Goal: Browse casually: Explore the website without a specific task or goal

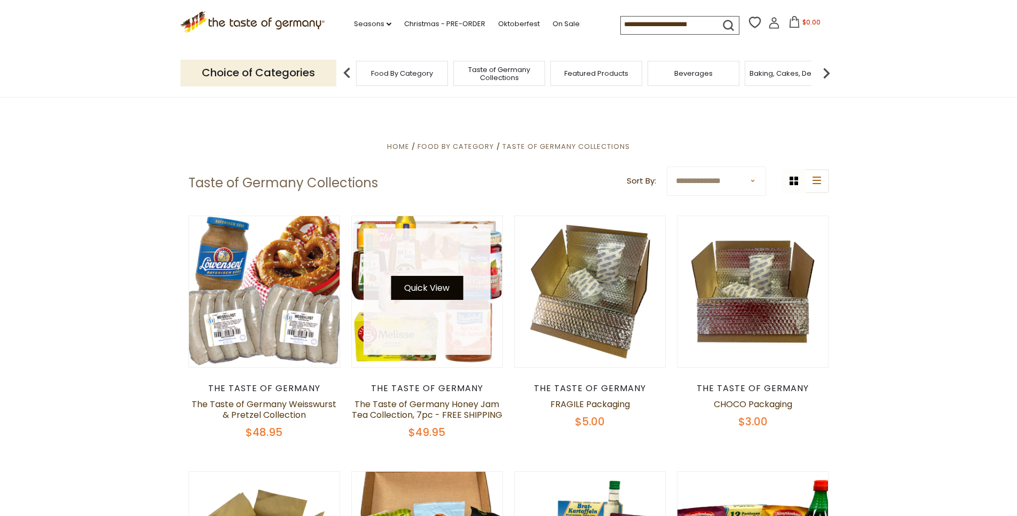
click at [426, 290] on button "Quick View" at bounding box center [427, 288] width 72 height 24
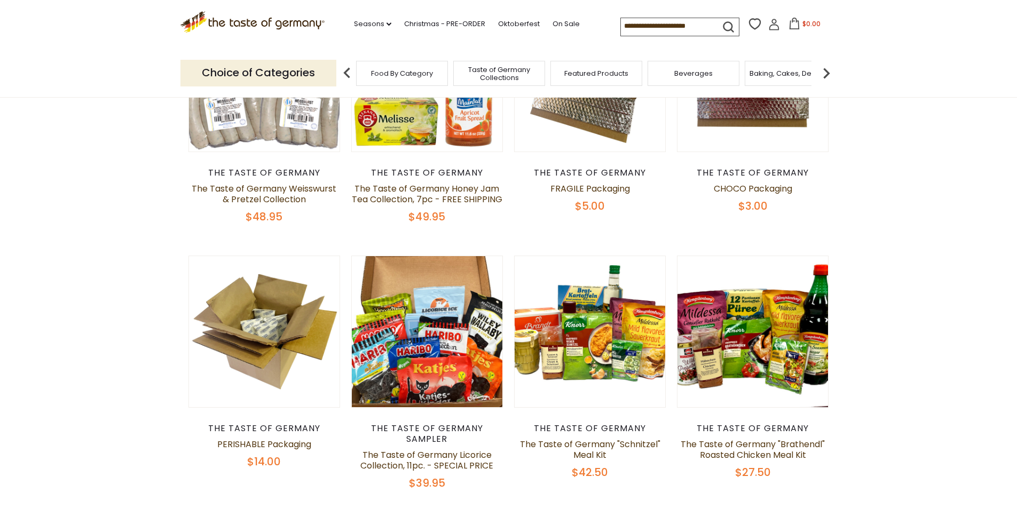
scroll to position [237, 0]
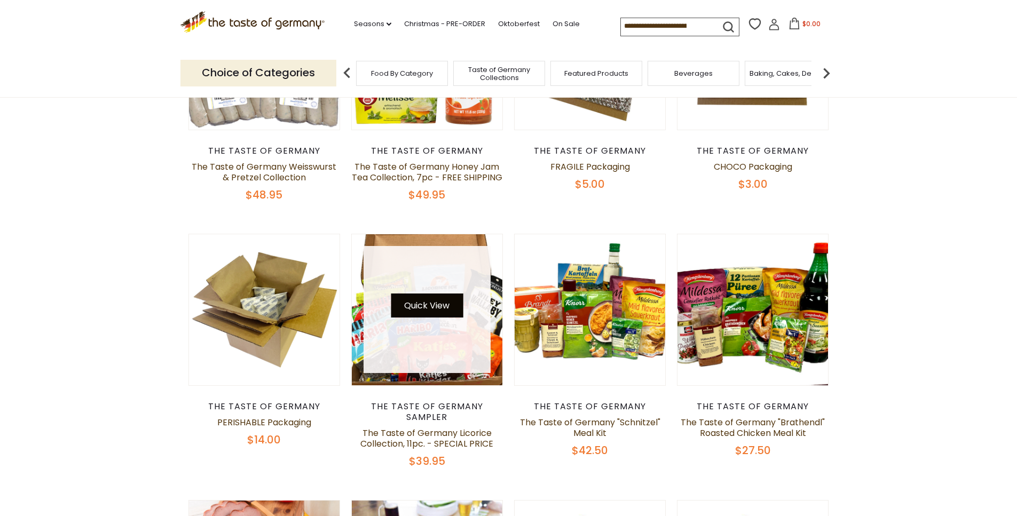
click at [432, 313] on button "Quick View" at bounding box center [427, 306] width 72 height 24
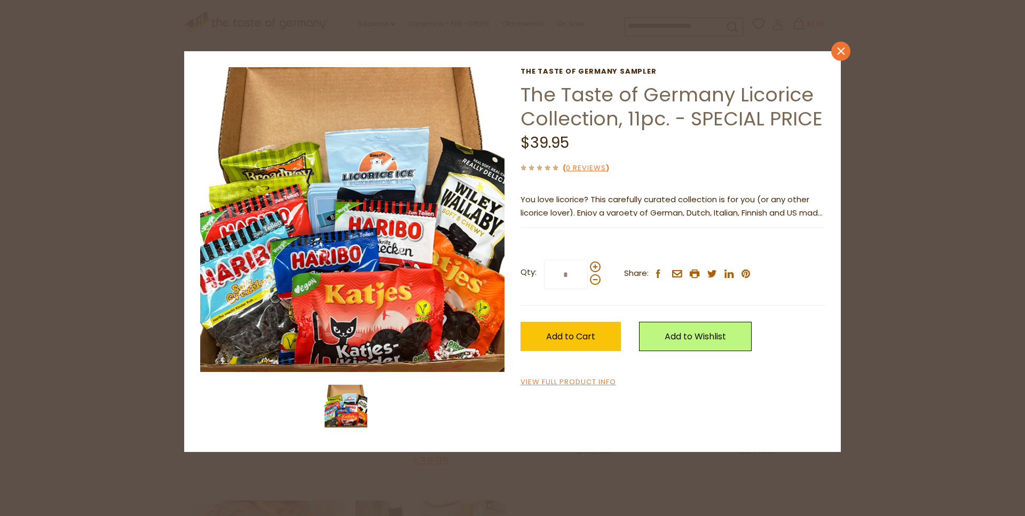
click at [837, 49] on icon "close" at bounding box center [841, 51] width 8 height 8
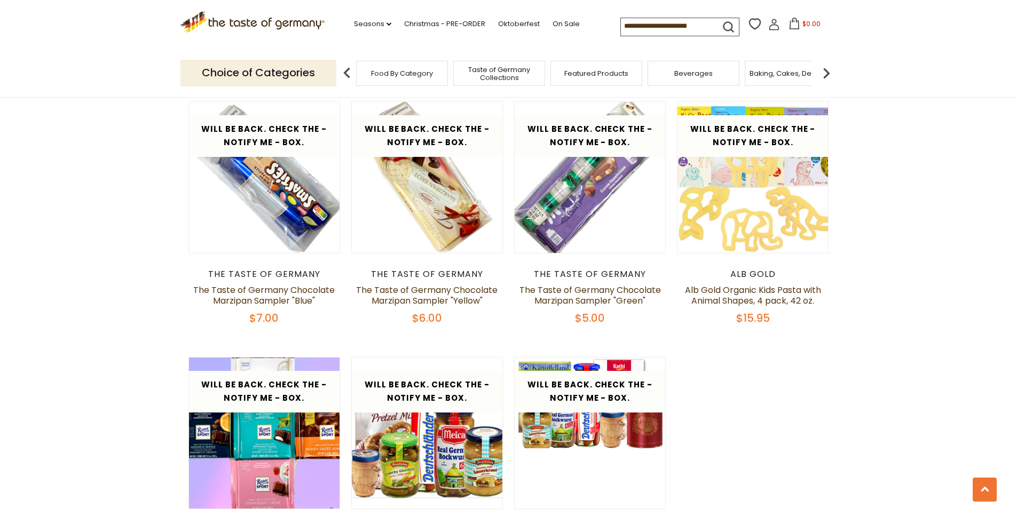
scroll to position [1948, 0]
